Goal: Task Accomplishment & Management: Manage account settings

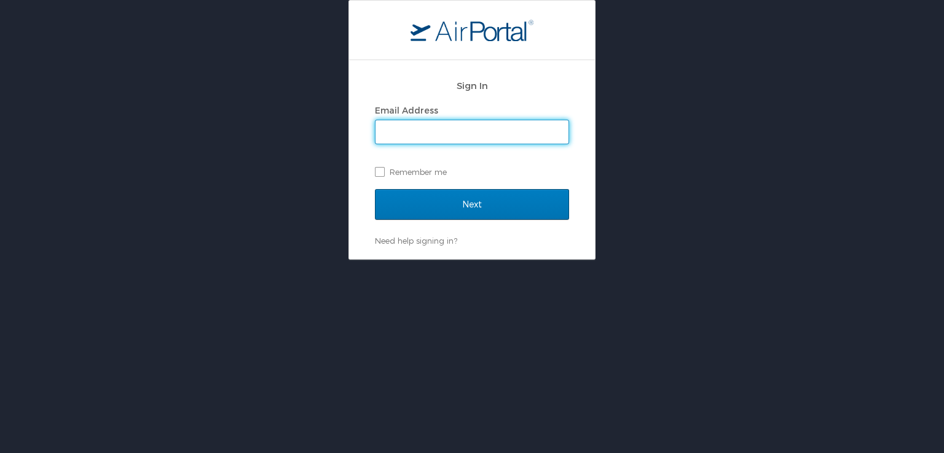
type input "[EMAIL_ADDRESS][DOMAIN_NAME]"
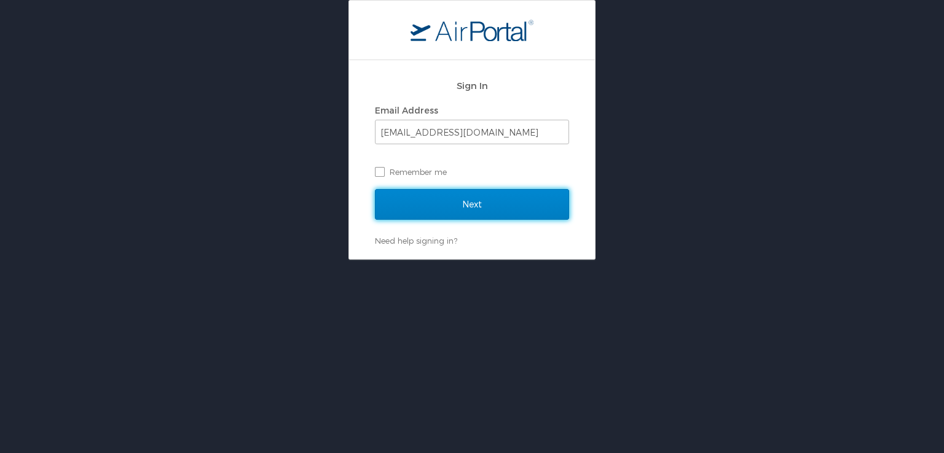
click at [467, 192] on input "Next" at bounding box center [472, 204] width 194 height 31
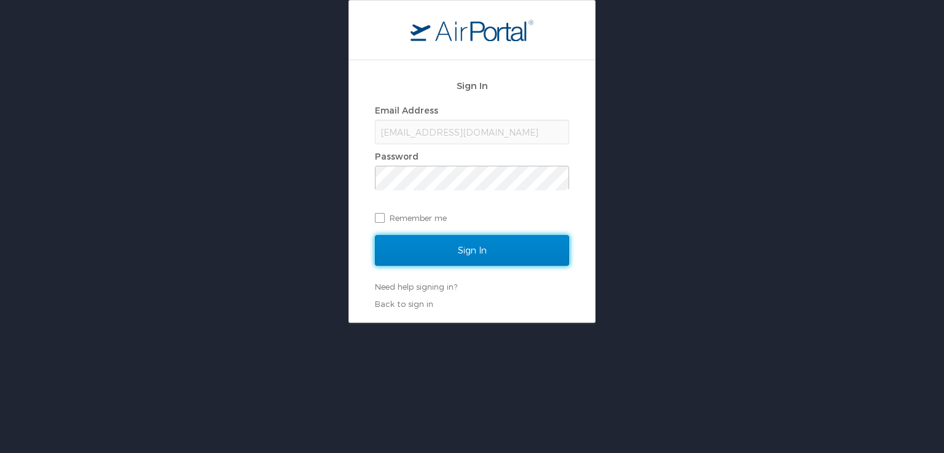
click at [396, 244] on input "Sign In" at bounding box center [472, 250] width 194 height 31
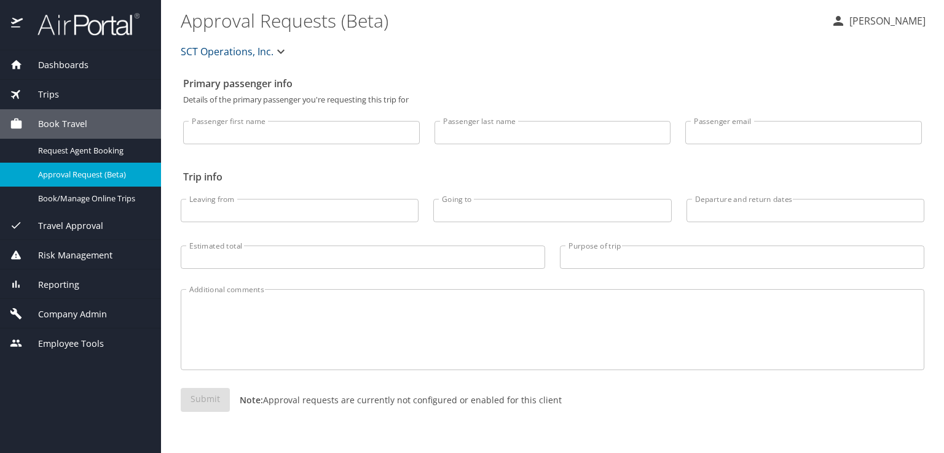
click at [98, 308] on span "Company Admin" at bounding box center [65, 315] width 84 height 14
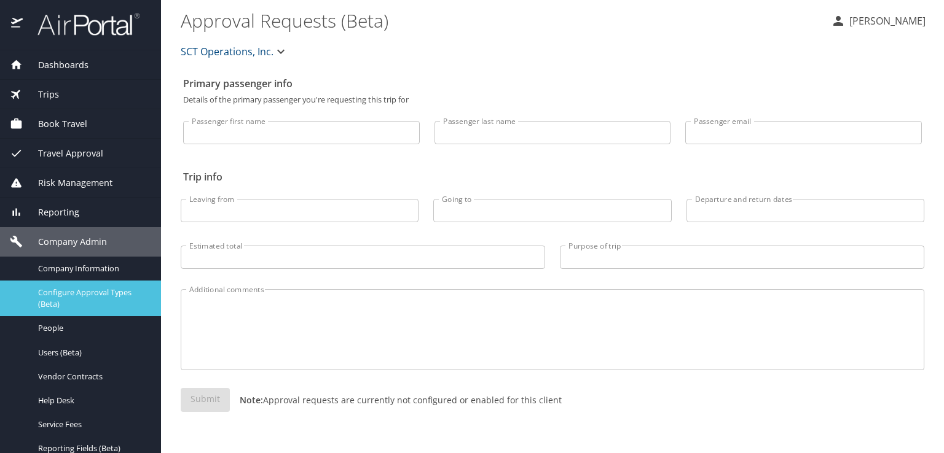
click at [98, 307] on span "Configure Approval Types (Beta)" at bounding box center [92, 298] width 108 height 23
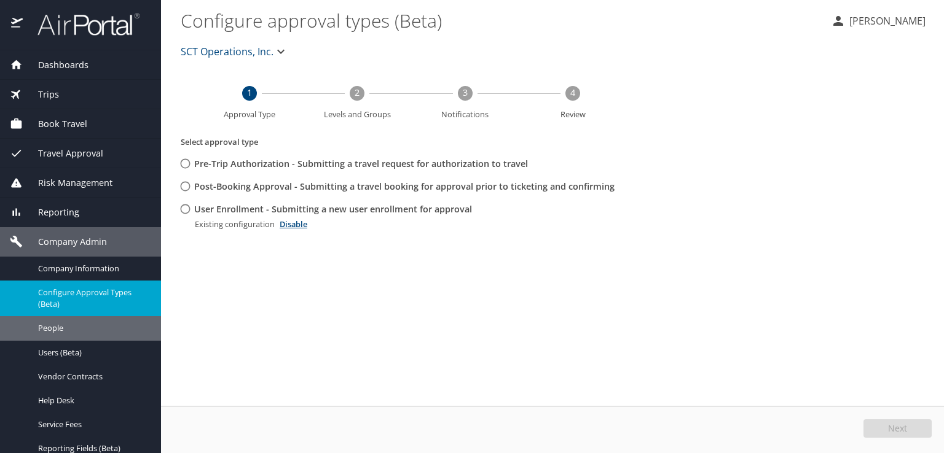
click at [86, 335] on div "People" at bounding box center [80, 328] width 141 height 14
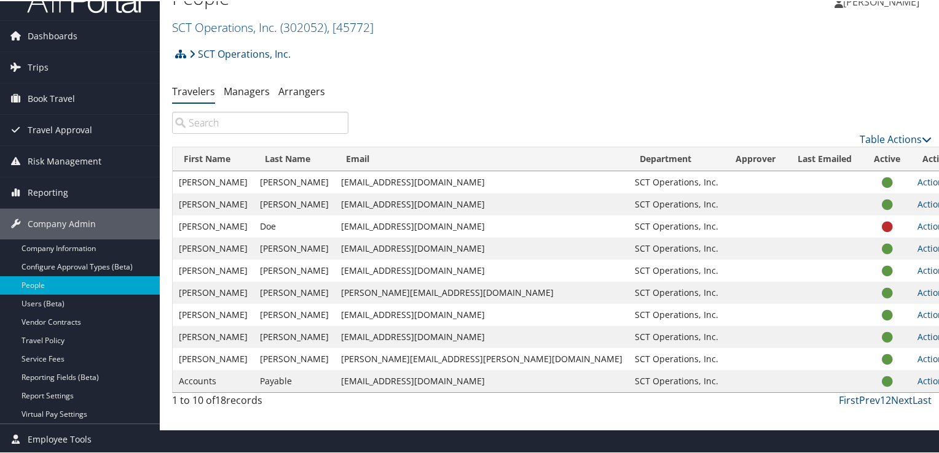
scroll to position [23, 0]
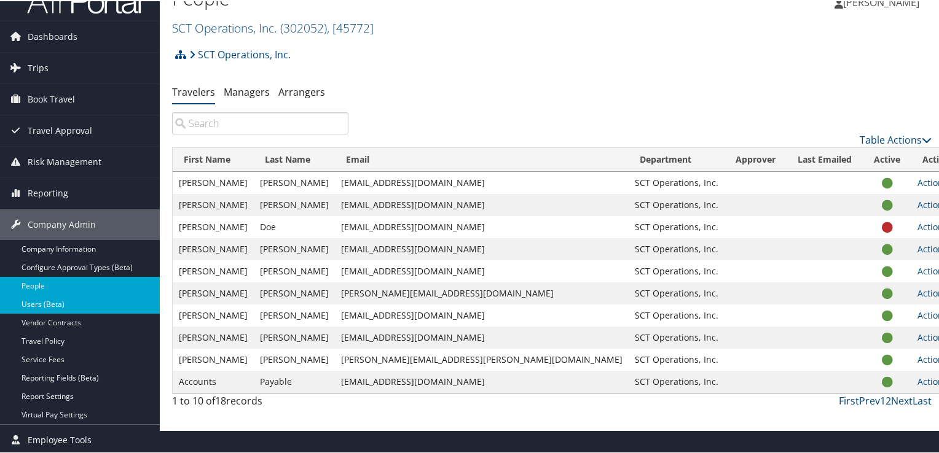
click at [37, 300] on link "Users (Beta)" at bounding box center [80, 303] width 160 height 18
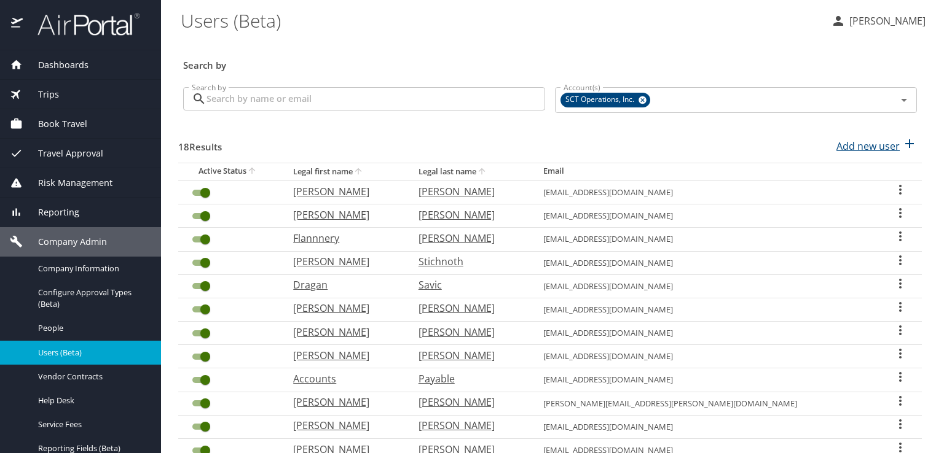
click at [872, 149] on p "Add new user" at bounding box center [867, 146] width 63 height 15
select select "US"
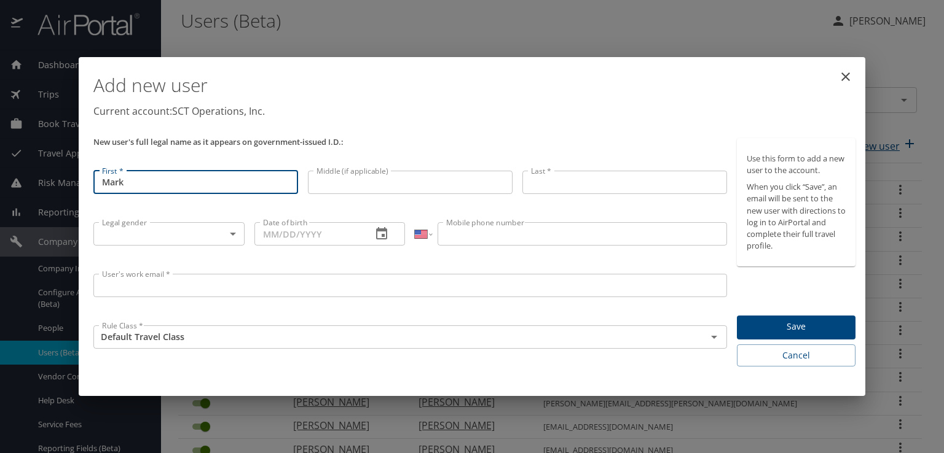
type input "Mark"
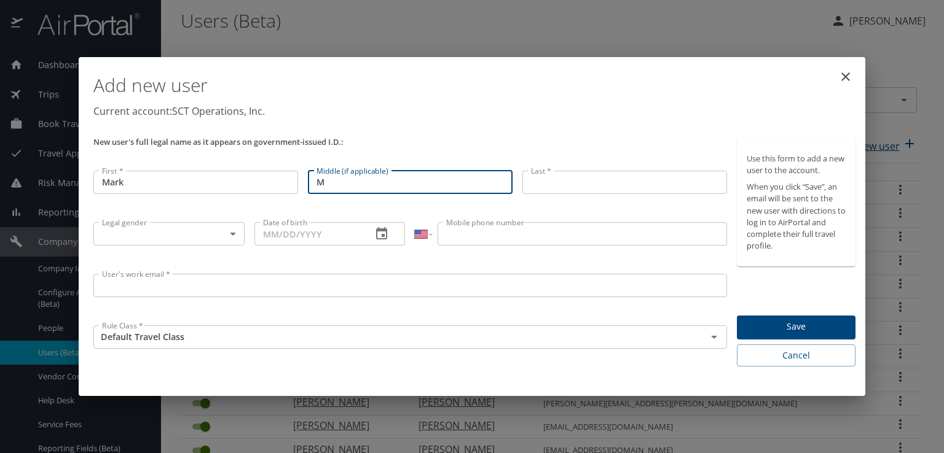
type input "M"
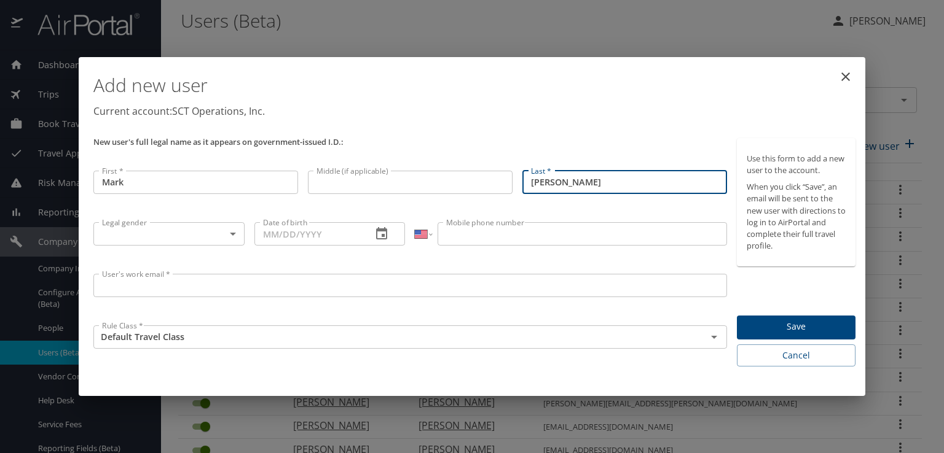
type input "Mullenix"
click at [233, 235] on body "Dashboards AirPortal 360™ Manager My Travel Dashboard Trips Airtinerary® Lookup…" at bounding box center [472, 226] width 944 height 453
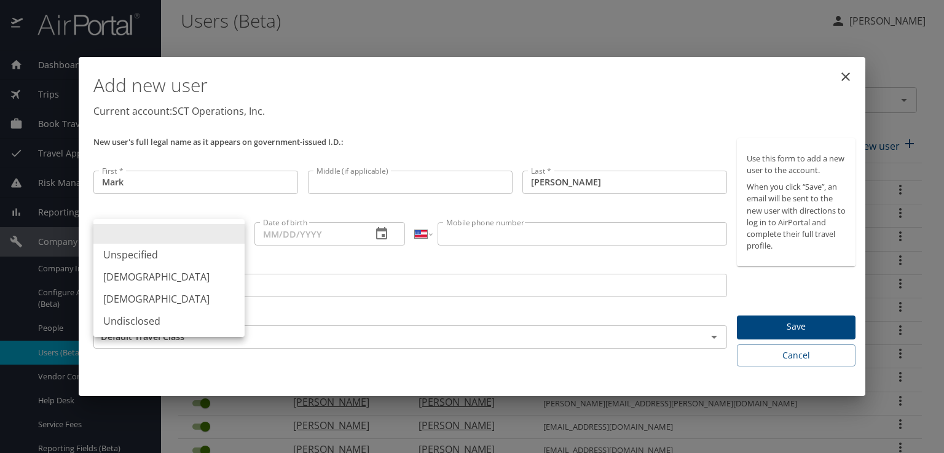
click at [206, 278] on li "Male" at bounding box center [168, 277] width 151 height 22
type input "Male"
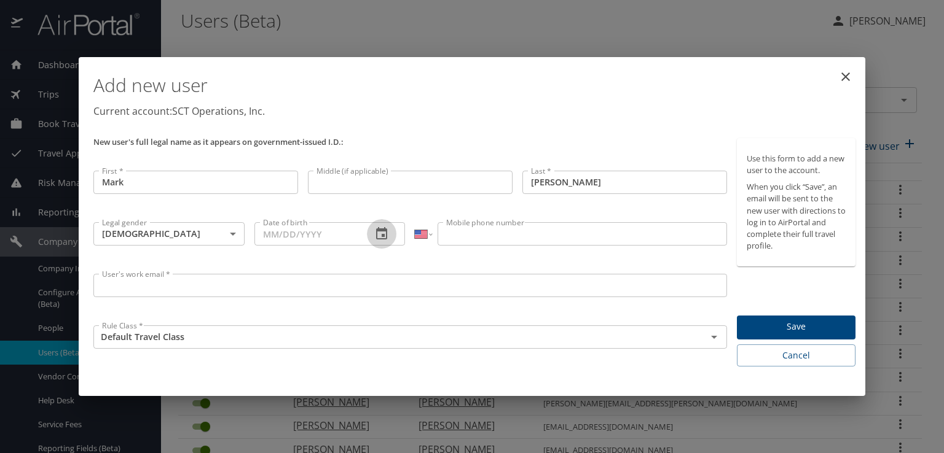
click at [377, 235] on icon "button" at bounding box center [381, 233] width 11 height 12
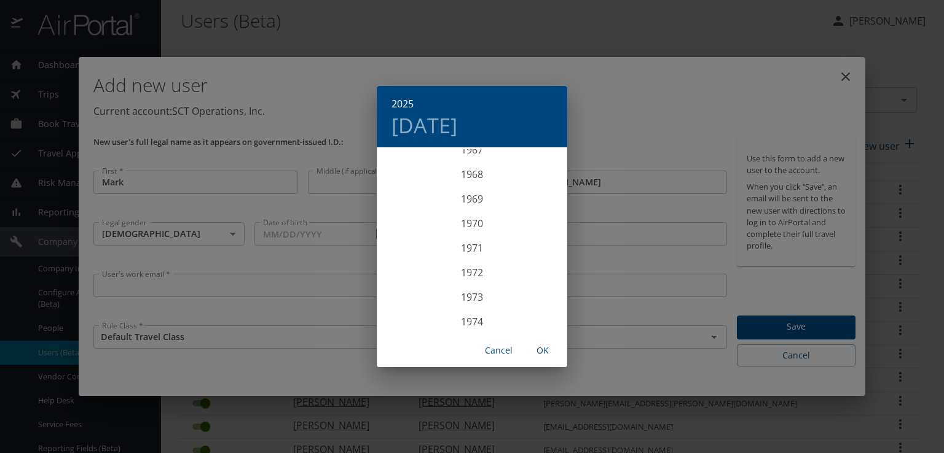
scroll to position [1687, 0]
click at [473, 264] on div "1972" at bounding box center [472, 268] width 190 height 25
click at [403, 217] on div "Apr" at bounding box center [408, 218] width 63 height 46
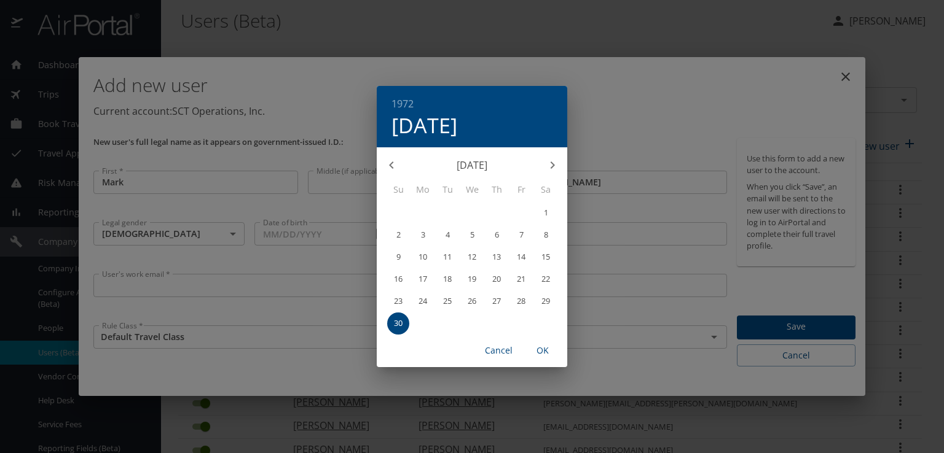
click at [425, 253] on p "10" at bounding box center [422, 257] width 9 height 8
click at [548, 352] on span "OK" at bounding box center [542, 350] width 29 height 15
type input "04/10/1972"
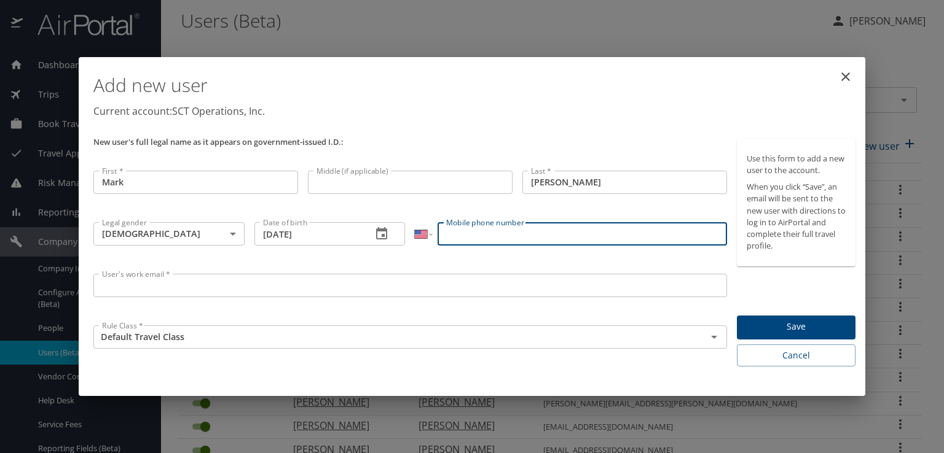
drag, startPoint x: 467, startPoint y: 230, endPoint x: 470, endPoint y: 224, distance: 6.3
click at [467, 230] on input "Mobile phone number" at bounding box center [581, 233] width 289 height 23
paste input "(330) 591-0552"
type input "(330) 591-0552"
click at [204, 271] on div "User's work email * User's work email *" at bounding box center [409, 295] width 643 height 52
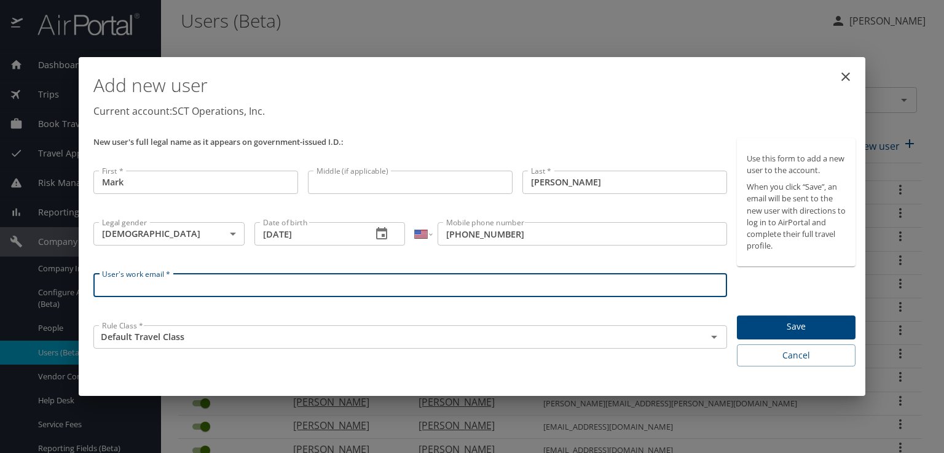
click at [251, 289] on input "User's work email *" at bounding box center [409, 285] width 633 height 23
paste input "mmullenix@sct.us.com"
click at [713, 337] on icon "Open" at bounding box center [714, 337] width 6 height 3
type input "mmullenix@sct.us.com"
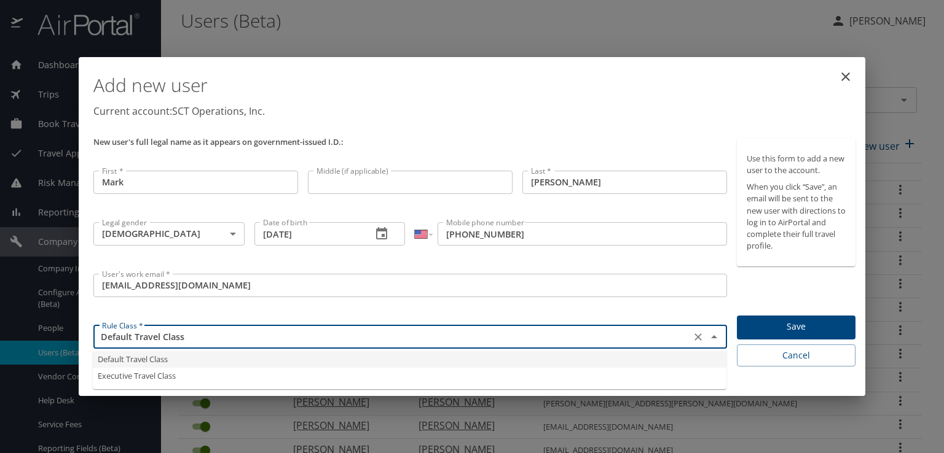
click at [269, 335] on input "Default Travel Class" at bounding box center [392, 337] width 590 height 16
click at [167, 354] on li "Default Travel Class" at bounding box center [409, 359] width 633 height 17
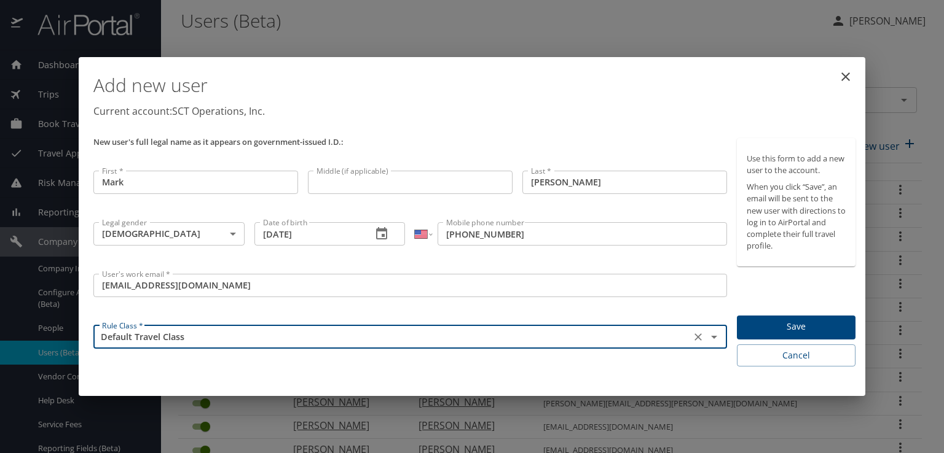
click at [790, 321] on span "Save" at bounding box center [796, 327] width 99 height 15
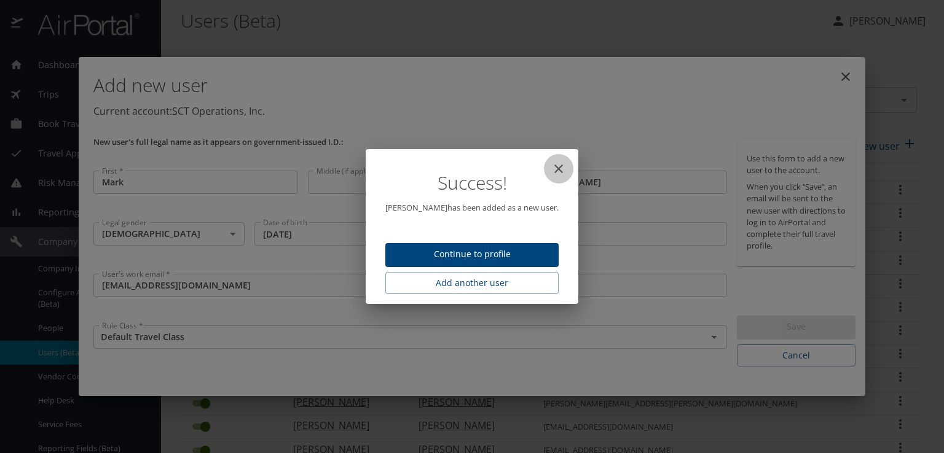
click at [555, 169] on icon "close" at bounding box center [558, 169] width 9 height 9
type input "09/30/2025"
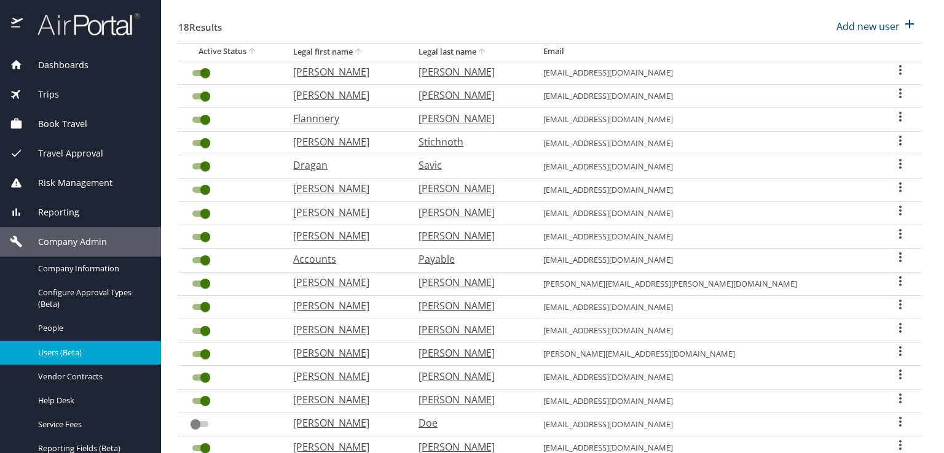
scroll to position [118, 0]
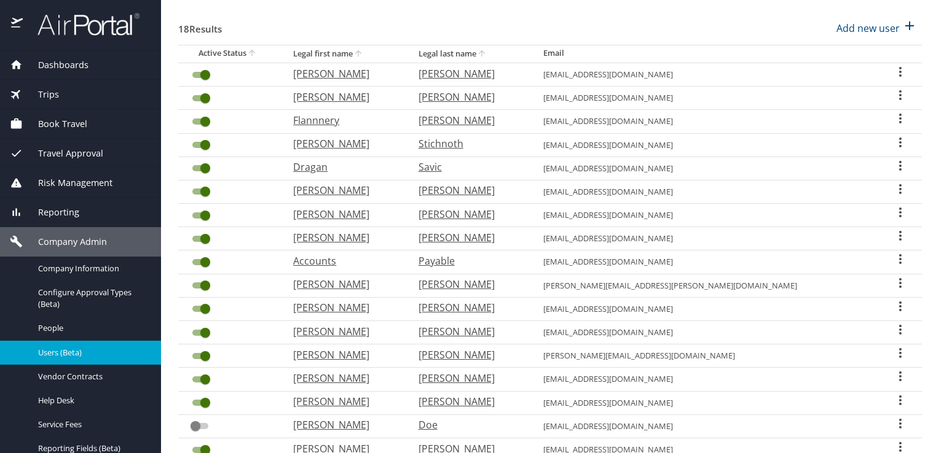
click at [893, 230] on icon "User Search Table" at bounding box center [900, 236] width 15 height 15
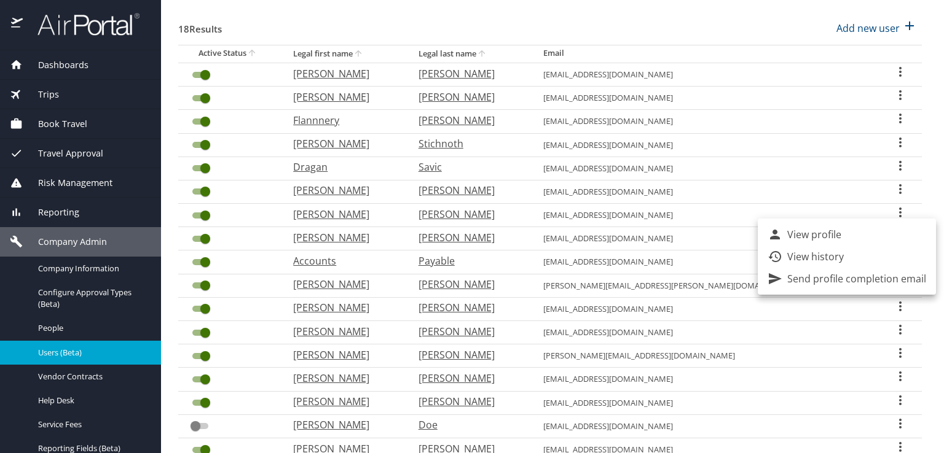
click at [842, 234] on li "View profile" at bounding box center [847, 235] width 178 height 22
select select "US"
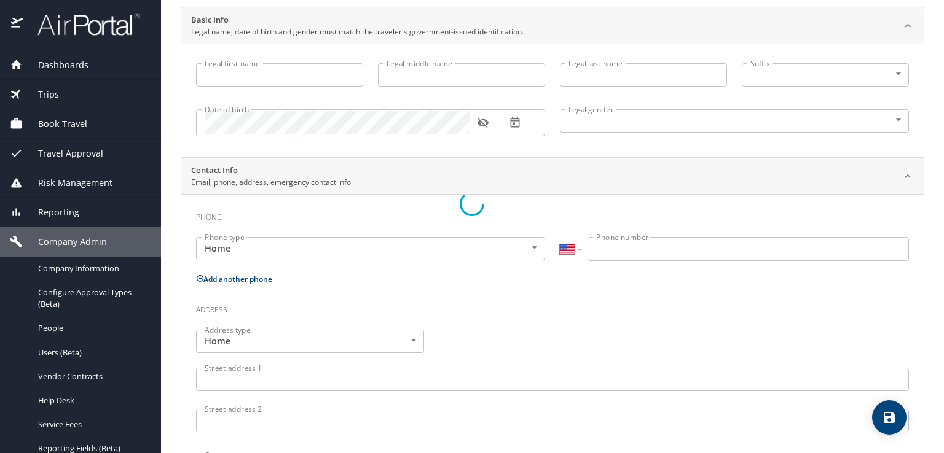
scroll to position [149, 0]
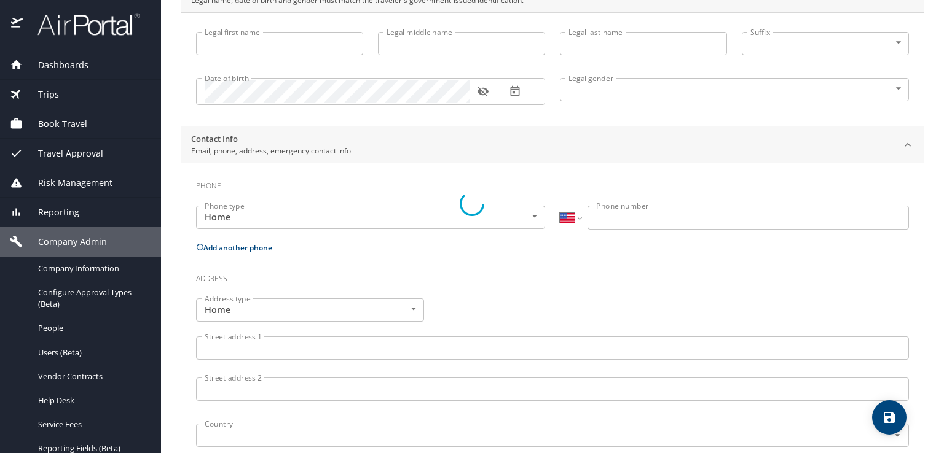
type input "Jeremy"
type input "Wayne"
type input "Reams"
type input "Male"
type input "Emily"
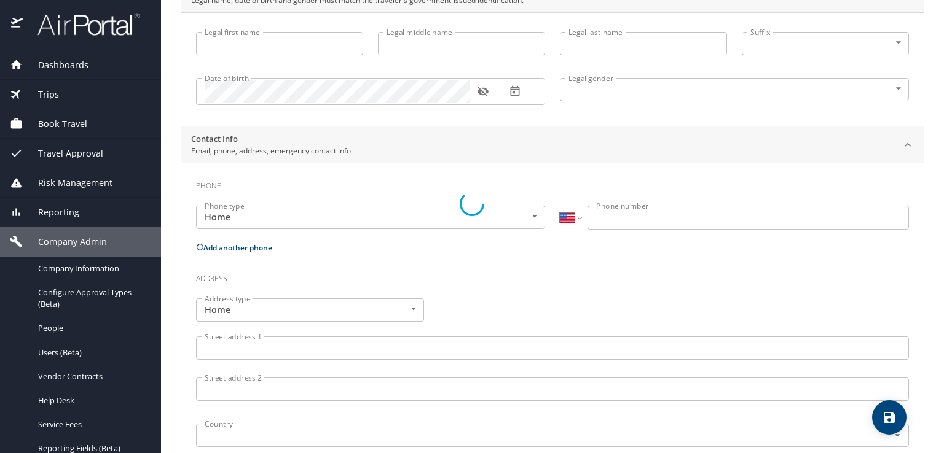
type input "Reams"
type input "(260) 318-5370"
select select "US"
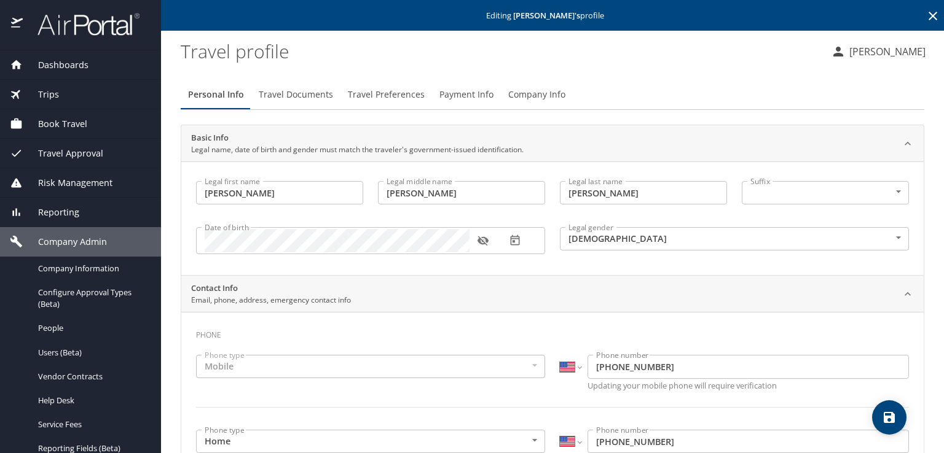
scroll to position [0, 0]
click at [928, 17] on icon at bounding box center [932, 16] width 15 height 15
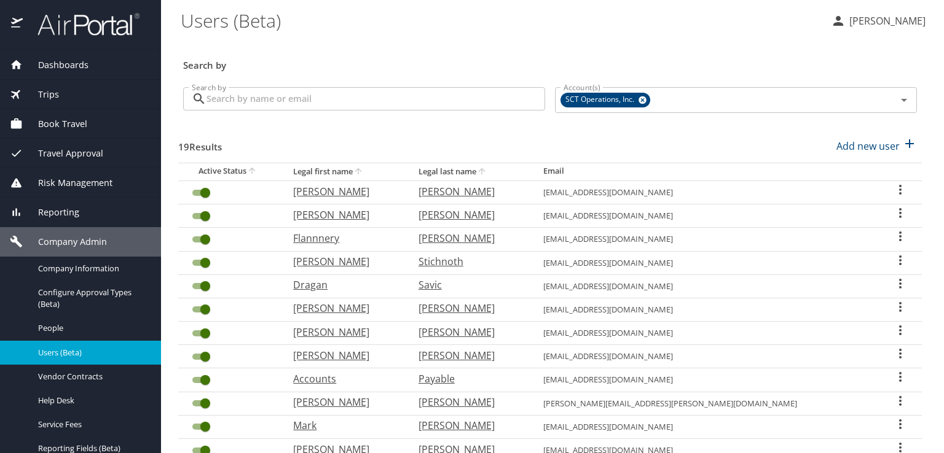
click at [205, 355] on input "User Search Table" at bounding box center [205, 357] width 44 height 15
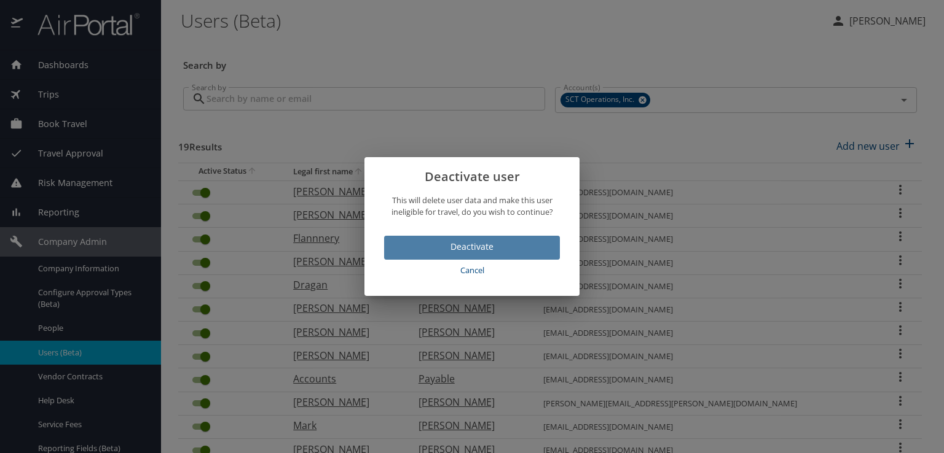
click at [480, 251] on span "Deactivate" at bounding box center [472, 247] width 156 height 15
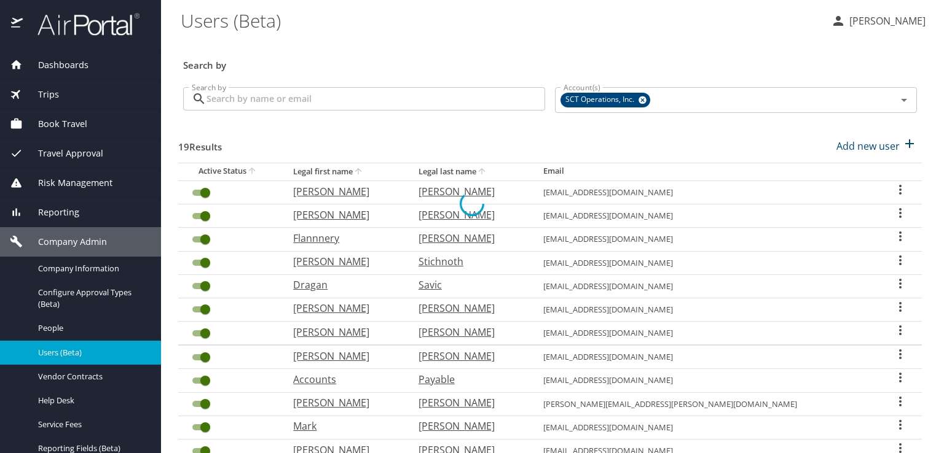
checkbox input "false"
click at [857, 17] on p "[PERSON_NAME]" at bounding box center [885, 21] width 80 height 15
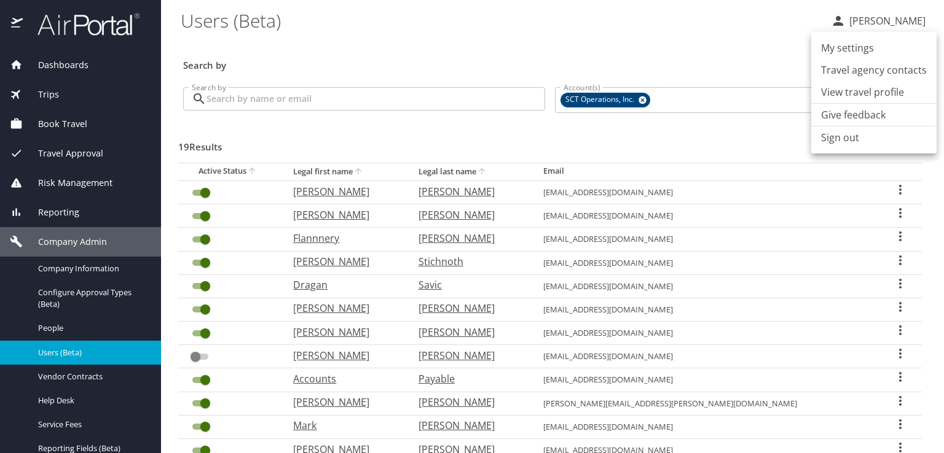
click at [832, 138] on li "Sign out" at bounding box center [873, 138] width 125 height 22
